Goal: Task Accomplishment & Management: Use online tool/utility

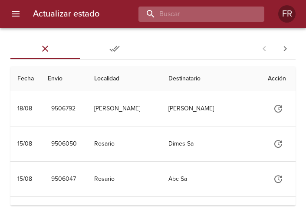
click at [200, 17] on input "buscar" at bounding box center [193, 14] width 111 height 15
type input "9501786"
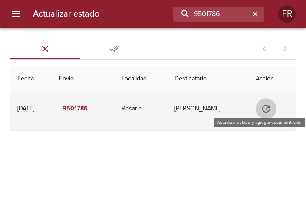
click at [270, 109] on icon "Tabla de envíos del cliente" at bounding box center [266, 109] width 8 height 8
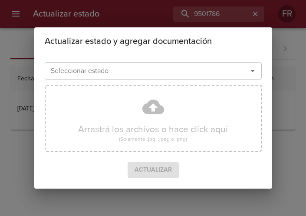
click at [256, 75] on icon "Abrir" at bounding box center [252, 71] width 10 height 10
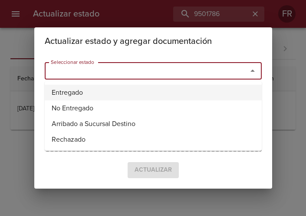
click at [149, 88] on li "Entregado" at bounding box center [153, 93] width 217 height 16
type input "Entregado"
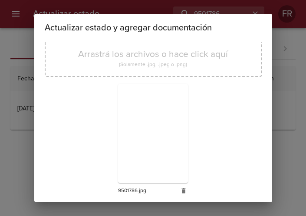
scroll to position [124, 0]
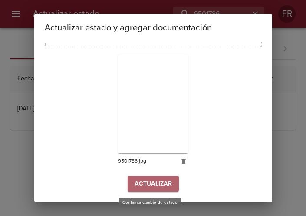
click at [150, 183] on span "Actualizar" at bounding box center [152, 183] width 37 height 11
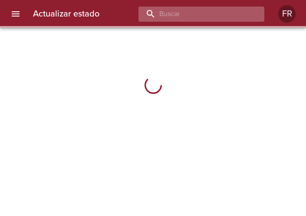
click at [216, 10] on input "buscar" at bounding box center [193, 14] width 111 height 15
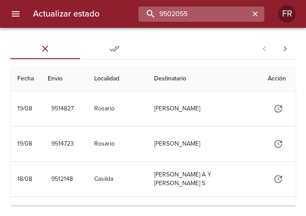
type input "9502055"
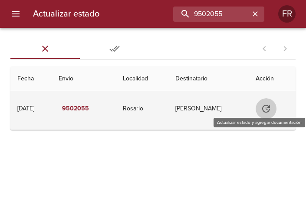
click at [271, 108] on icon "Tabla de envíos del cliente" at bounding box center [266, 108] width 10 height 10
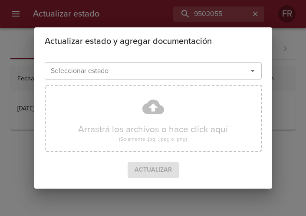
click at [252, 70] on icon "Abrir" at bounding box center [252, 71] width 4 height 2
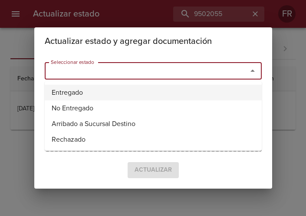
click at [118, 90] on li "Entregado" at bounding box center [153, 93] width 217 height 16
type input "Entregado"
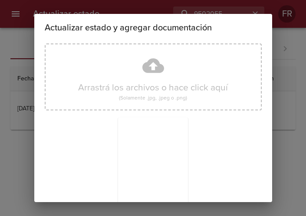
scroll to position [124, 0]
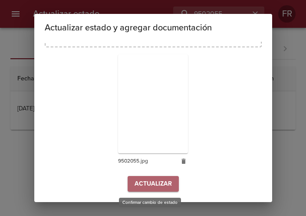
click at [161, 182] on span "Actualizar" at bounding box center [152, 183] width 37 height 11
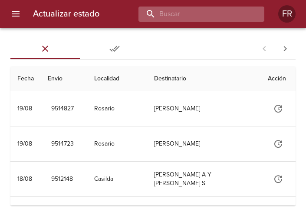
click at [202, 15] on input "buscar" at bounding box center [193, 14] width 111 height 15
type input "9491343"
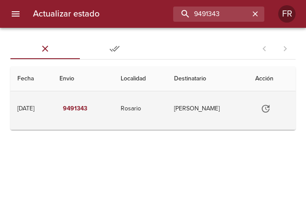
click at [269, 110] on icon "Tabla de envíos del cliente" at bounding box center [265, 108] width 10 height 10
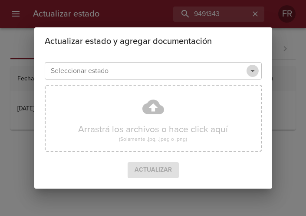
click at [254, 74] on icon "Abrir" at bounding box center [252, 71] width 10 height 10
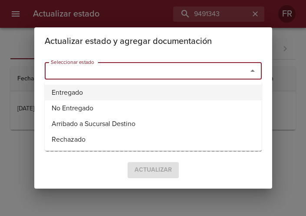
click at [98, 89] on li "Entregado" at bounding box center [153, 93] width 217 height 16
type input "Entregado"
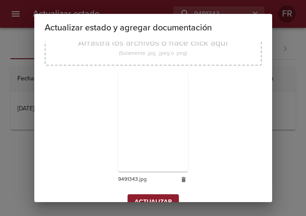
scroll to position [124, 0]
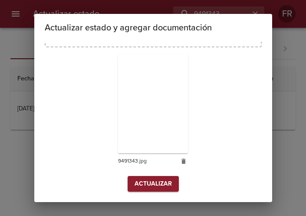
click at [141, 182] on span "Actualizar" at bounding box center [152, 183] width 37 height 11
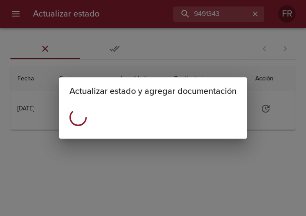
scroll to position [0, 0]
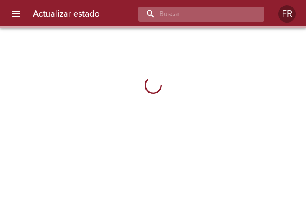
click at [203, 13] on input "buscar" at bounding box center [193, 14] width 111 height 15
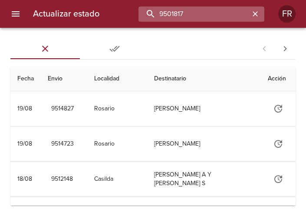
type input "9501817"
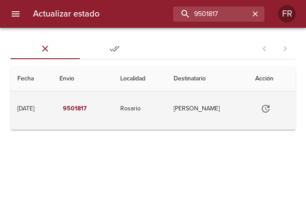
click at [265, 106] on icon "Tabla de envíos del cliente" at bounding box center [265, 108] width 10 height 10
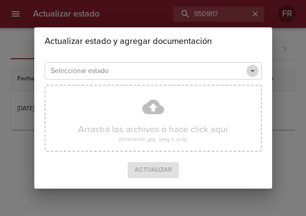
click at [252, 73] on icon "Abrir" at bounding box center [252, 71] width 10 height 10
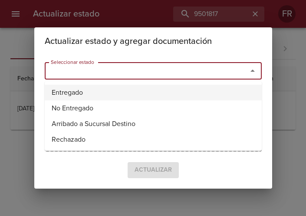
click at [135, 89] on li "Entregado" at bounding box center [153, 93] width 217 height 16
type input "Entregado"
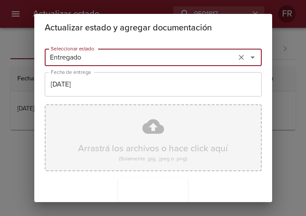
scroll to position [124, 0]
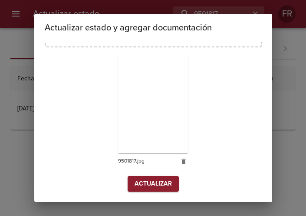
click at [153, 180] on span "Actualizar" at bounding box center [152, 183] width 37 height 11
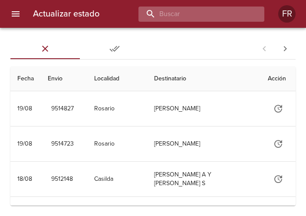
click at [203, 17] on input "buscar" at bounding box center [193, 14] width 111 height 15
type input "9501802"
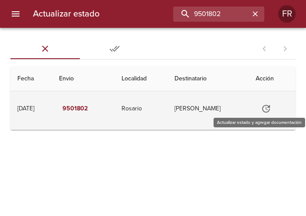
click at [265, 102] on button "Tabla de envíos del cliente" at bounding box center [265, 108] width 21 height 21
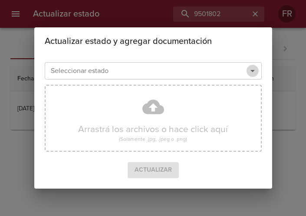
click at [254, 72] on icon "Abrir" at bounding box center [252, 71] width 10 height 10
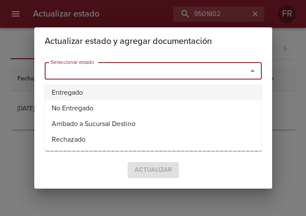
click at [59, 89] on li "Entregado" at bounding box center [153, 93] width 217 height 16
type input "Entregado"
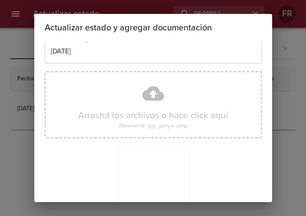
scroll to position [124, 0]
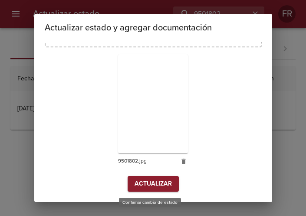
click at [146, 186] on span "Actualizar" at bounding box center [152, 183] width 37 height 11
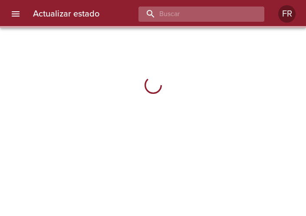
click at [225, 11] on input "buscar" at bounding box center [193, 14] width 111 height 15
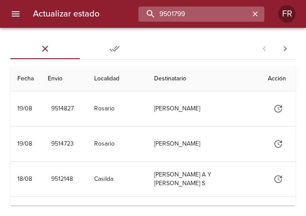
type input "9501799"
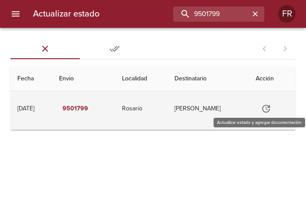
click at [269, 108] on icon "Tabla de envíos del cliente" at bounding box center [266, 108] width 10 height 10
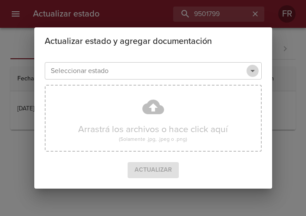
click at [248, 71] on icon "Abrir" at bounding box center [252, 71] width 10 height 10
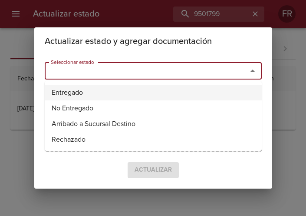
click at [105, 90] on li "Entregado" at bounding box center [153, 93] width 217 height 16
type input "Entregado"
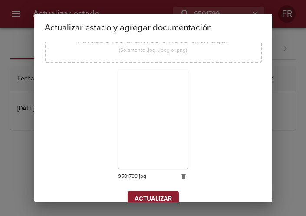
scroll to position [124, 0]
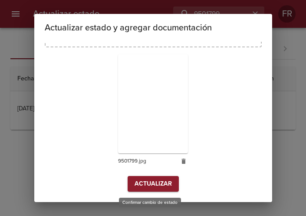
click at [144, 183] on span "Actualizar" at bounding box center [152, 183] width 37 height 11
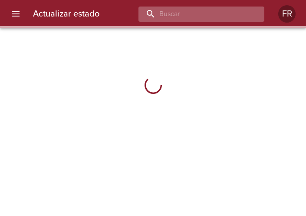
click at [213, 17] on input "buscar" at bounding box center [193, 14] width 111 height 15
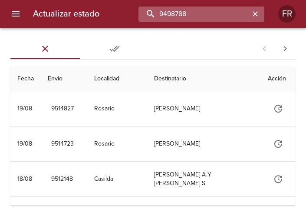
type input "9498788"
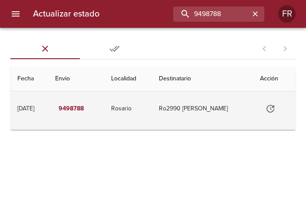
click at [274, 107] on icon "Tabla de envíos del cliente" at bounding box center [270, 108] width 10 height 10
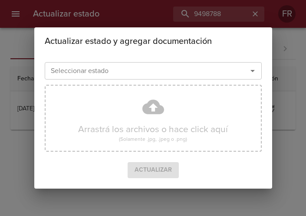
click at [249, 66] on icon "Abrir" at bounding box center [252, 71] width 10 height 10
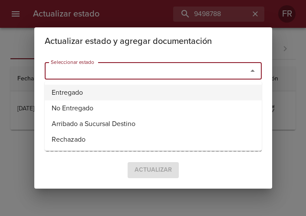
click at [131, 86] on li "Entregado" at bounding box center [153, 93] width 217 height 16
type input "Entregado"
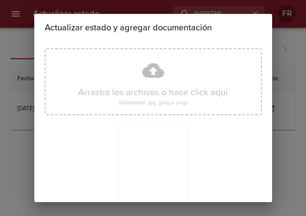
scroll to position [124, 0]
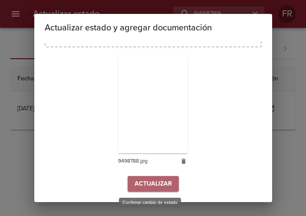
click at [158, 187] on span "Actualizar" at bounding box center [152, 183] width 37 height 11
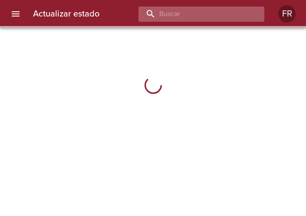
click at [200, 17] on input "buscar" at bounding box center [193, 14] width 111 height 15
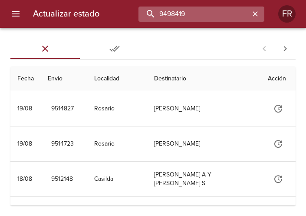
type input "9498419"
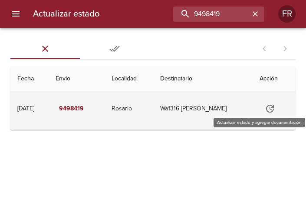
click at [280, 111] on button "Tabla de envíos del cliente" at bounding box center [269, 108] width 21 height 21
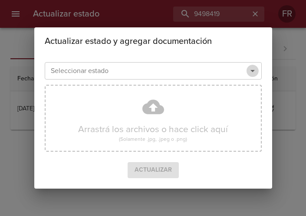
click at [250, 73] on icon "Abrir" at bounding box center [252, 71] width 10 height 10
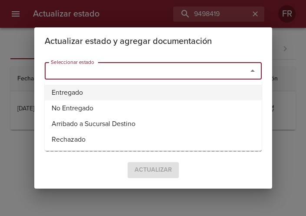
click at [95, 94] on li "Entregado" at bounding box center [153, 93] width 217 height 16
type input "Entregado"
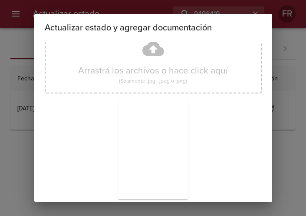
scroll to position [124, 0]
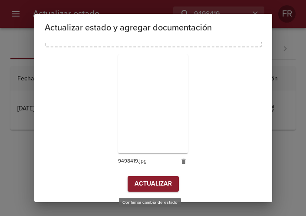
click at [147, 186] on span "Actualizar" at bounding box center [152, 183] width 37 height 11
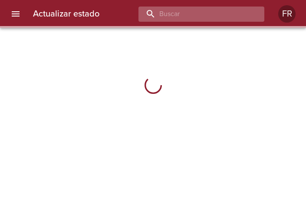
click at [201, 20] on input "buscar" at bounding box center [193, 14] width 111 height 15
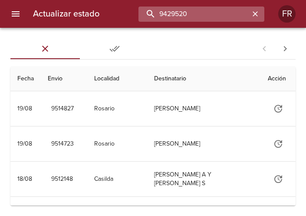
type input "9429520"
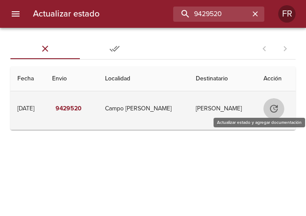
click at [269, 105] on icon "Tabla de envíos del cliente" at bounding box center [274, 108] width 10 height 10
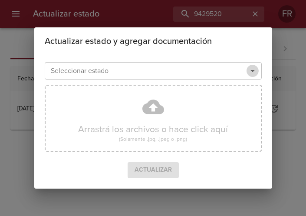
click at [251, 75] on icon "Abrir" at bounding box center [252, 71] width 10 height 10
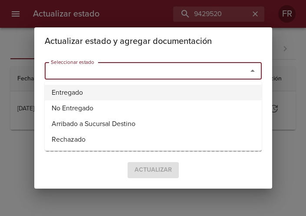
click at [125, 91] on li "Entregado" at bounding box center [153, 93] width 217 height 16
type input "Entregado"
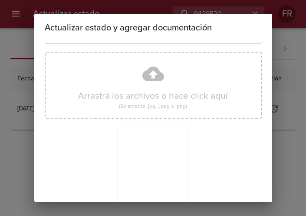
scroll to position [124, 0]
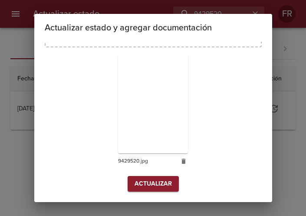
click at [156, 187] on span "Actualizar" at bounding box center [152, 183] width 37 height 11
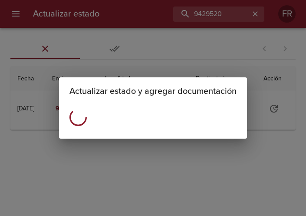
scroll to position [0, 0]
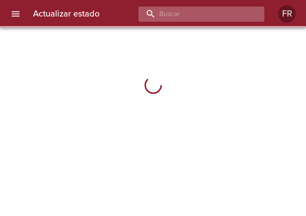
click at [200, 17] on input "buscar" at bounding box center [193, 14] width 111 height 15
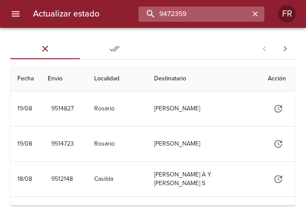
type input "9472359"
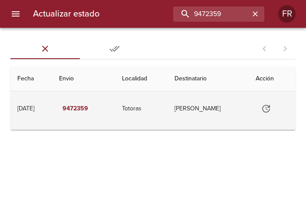
click at [262, 111] on icon "Tabla de envíos del cliente" at bounding box center [266, 108] width 10 height 10
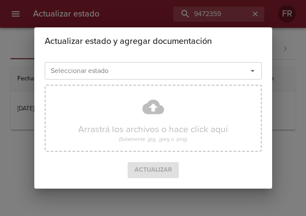
click at [251, 72] on icon "Abrir" at bounding box center [252, 71] width 10 height 10
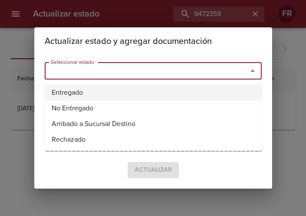
click at [140, 90] on li "Entregado" at bounding box center [153, 93] width 217 height 16
type input "Entregado"
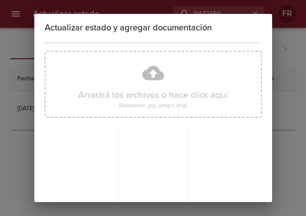
scroll to position [124, 0]
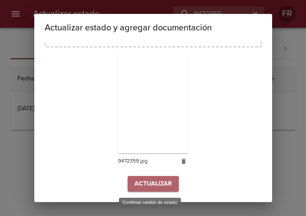
click at [150, 185] on span "Actualizar" at bounding box center [152, 183] width 37 height 11
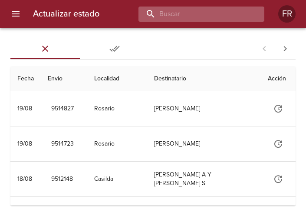
click at [220, 15] on input "buscar" at bounding box center [193, 14] width 111 height 15
click at [203, 15] on input "buscar" at bounding box center [193, 14] width 111 height 15
type input "9460051"
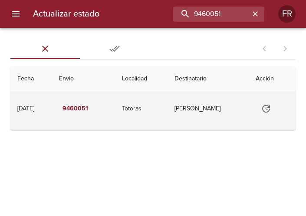
click at [271, 106] on icon "Tabla de envíos del cliente" at bounding box center [266, 108] width 10 height 10
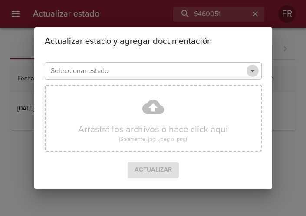
click at [253, 71] on icon "Abrir" at bounding box center [252, 71] width 4 height 2
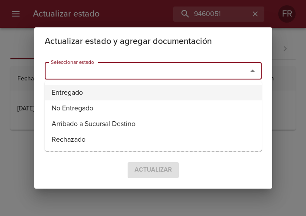
click at [147, 91] on li "Entregado" at bounding box center [153, 93] width 217 height 16
type input "Entregado"
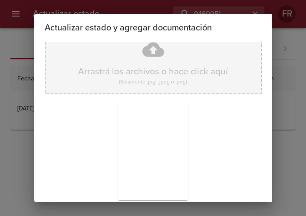
scroll to position [124, 0]
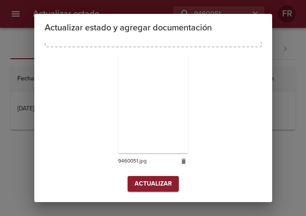
click at [145, 185] on span "Actualizar" at bounding box center [152, 183] width 37 height 11
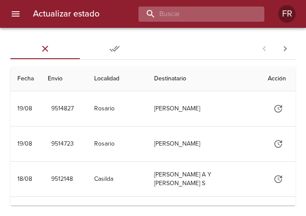
click at [202, 15] on input "buscar" at bounding box center [193, 14] width 111 height 15
type input "9501771"
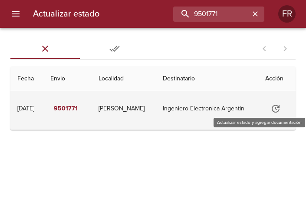
click at [273, 103] on icon "Tabla de envíos del cliente" at bounding box center [275, 108] width 10 height 10
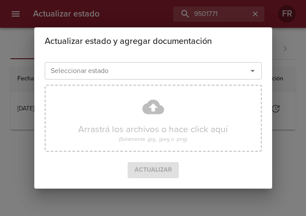
click at [256, 74] on icon "Abrir" at bounding box center [252, 71] width 10 height 10
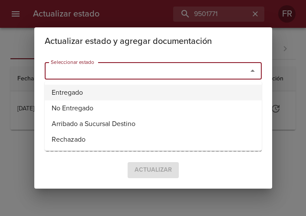
click at [144, 86] on li "Entregado" at bounding box center [153, 93] width 217 height 16
type input "Entregado"
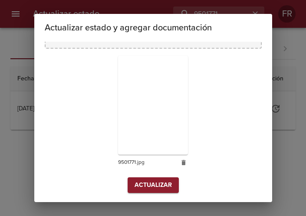
scroll to position [124, 0]
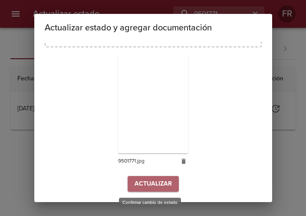
click at [153, 184] on span "Actualizar" at bounding box center [152, 183] width 37 height 11
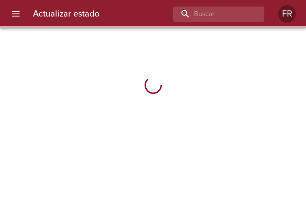
drag, startPoint x: 182, startPoint y: 28, endPoint x: 207, endPoint y: 23, distance: 26.1
click at [182, 28] on div at bounding box center [153, 108] width 306 height 216
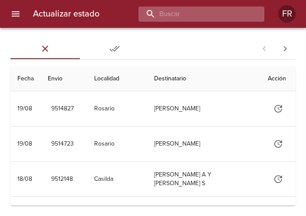
click at [207, 18] on input "buscar" at bounding box center [193, 14] width 111 height 15
type input "9445915"
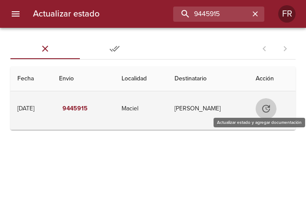
click at [269, 110] on icon "Tabla de envíos del cliente" at bounding box center [266, 108] width 10 height 10
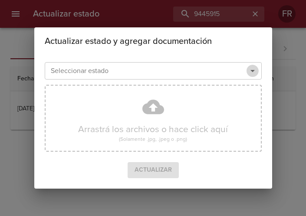
click at [255, 72] on icon "Abrir" at bounding box center [252, 71] width 10 height 10
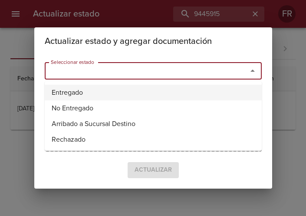
click at [138, 89] on li "Entregado" at bounding box center [153, 93] width 217 height 16
type input "Entregado"
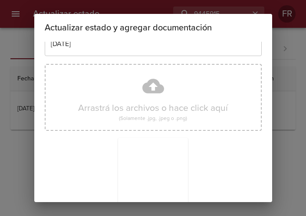
scroll to position [124, 0]
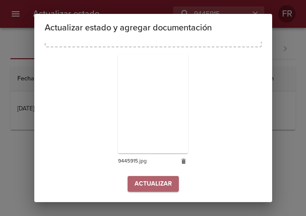
click at [134, 180] on span "Actualizar" at bounding box center [152, 183] width 37 height 11
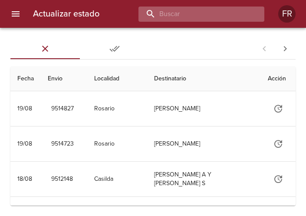
click at [187, 17] on input "buscar" at bounding box center [193, 14] width 111 height 15
type input "9476653"
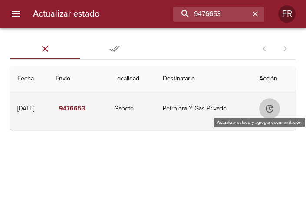
click at [265, 104] on button "Tabla de envíos del cliente" at bounding box center [269, 108] width 21 height 21
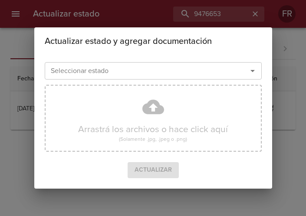
click at [246, 69] on button "Abrir" at bounding box center [252, 71] width 12 height 12
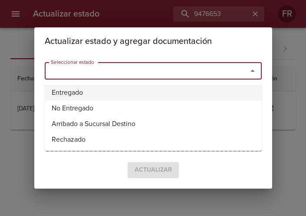
click at [134, 89] on li "Entregado" at bounding box center [153, 93] width 217 height 16
type input "Entregado"
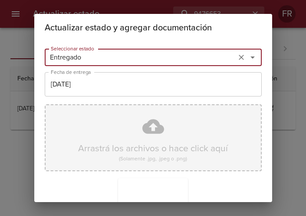
scroll to position [124, 0]
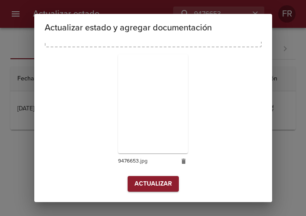
click at [143, 190] on button "Actualizar" at bounding box center [153, 184] width 51 height 16
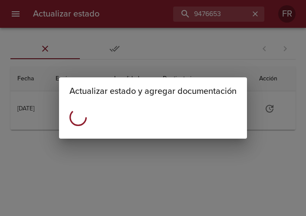
scroll to position [0, 0]
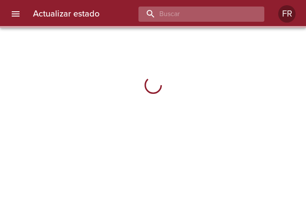
drag, startPoint x: 0, startPoint y: 0, endPoint x: 206, endPoint y: 14, distance: 206.5
click at [206, 14] on input "buscar" at bounding box center [193, 14] width 111 height 15
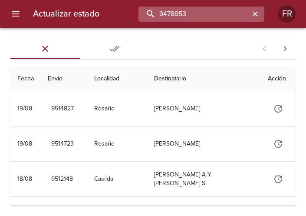
type input "9478953"
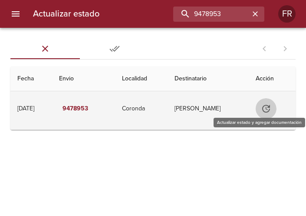
click at [271, 109] on icon "Tabla de envíos del cliente" at bounding box center [266, 108] width 10 height 10
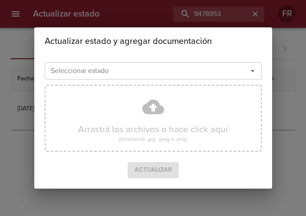
click at [254, 73] on icon "Abrir" at bounding box center [252, 71] width 10 height 10
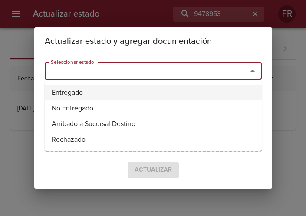
click at [123, 88] on li "Entregado" at bounding box center [153, 93] width 217 height 16
type input "Entregado"
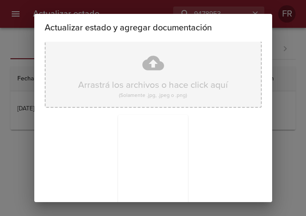
scroll to position [124, 0]
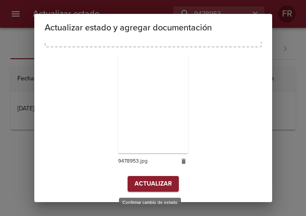
click at [152, 183] on span "Actualizar" at bounding box center [152, 183] width 37 height 11
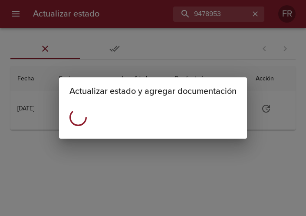
scroll to position [0, 0]
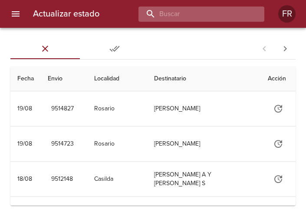
click at [239, 16] on input "buscar" at bounding box center [193, 14] width 111 height 15
type input "9511664"
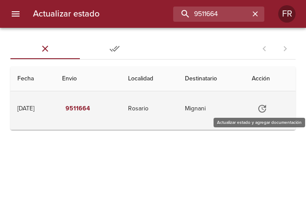
click at [265, 108] on icon "Tabla de envíos del cliente" at bounding box center [262, 108] width 10 height 10
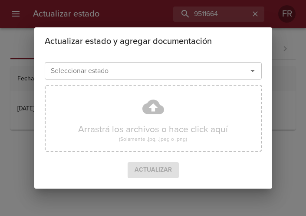
click at [246, 73] on div at bounding box center [246, 71] width 23 height 12
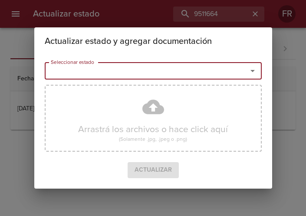
click at [250, 75] on icon "Abrir" at bounding box center [252, 71] width 10 height 10
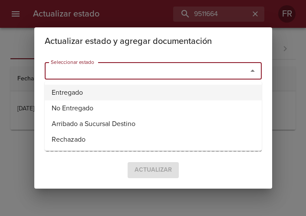
click at [115, 88] on li "Entregado" at bounding box center [153, 93] width 217 height 16
type input "Entregado"
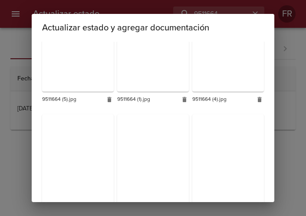
scroll to position [249, 0]
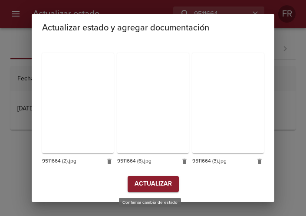
click at [138, 178] on span "Actualizar" at bounding box center [152, 183] width 37 height 11
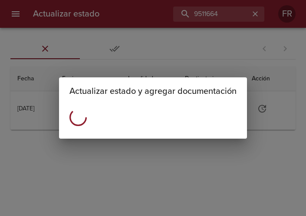
scroll to position [0, 0]
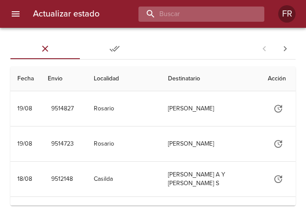
click at [206, 19] on input "buscar" at bounding box center [193, 14] width 111 height 15
type input "9511634"
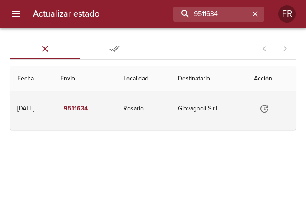
click at [279, 114] on td "Tabla de envíos del cliente" at bounding box center [271, 108] width 49 height 35
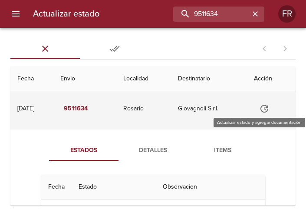
click at [263, 112] on icon "Tabla de envíos del cliente" at bounding box center [264, 108] width 10 height 10
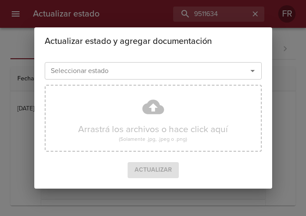
click at [255, 70] on icon "Abrir" at bounding box center [252, 71] width 10 height 10
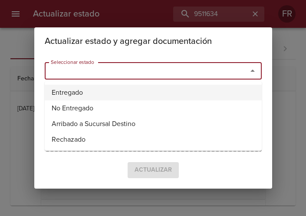
click at [92, 93] on li "Entregado" at bounding box center [153, 93] width 217 height 16
type input "Entregado"
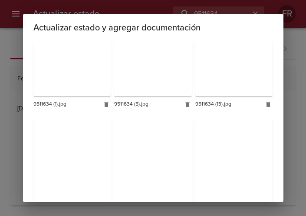
scroll to position [775, 0]
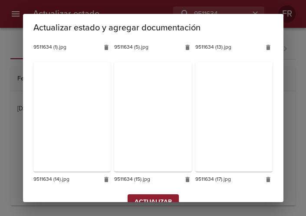
click at [148, 197] on span "Actualizar" at bounding box center [152, 202] width 37 height 11
